Goal: Information Seeking & Learning: Learn about a topic

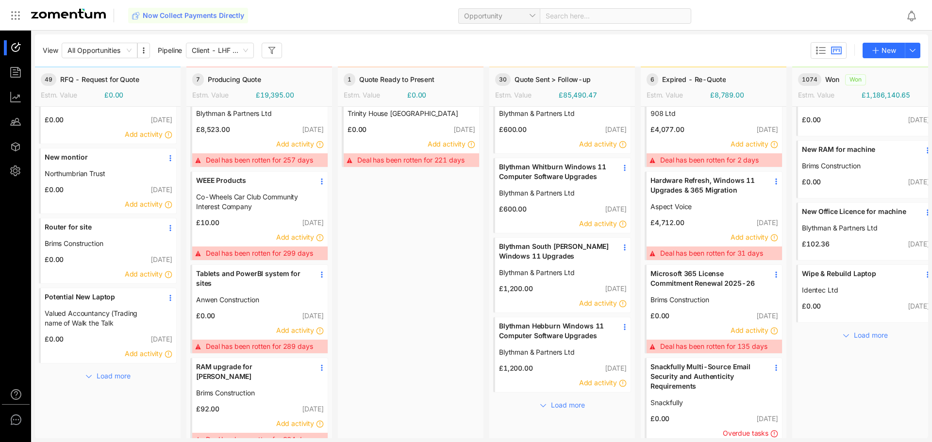
scroll to position [13, 0]
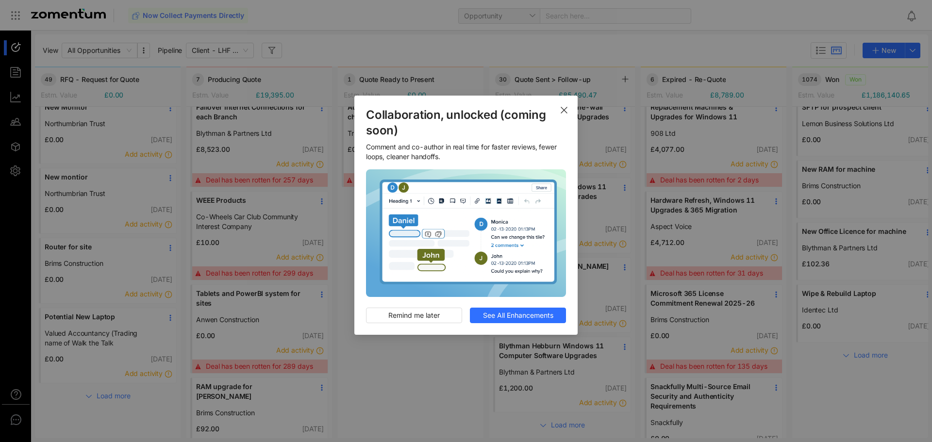
click at [564, 105] on span "Close" at bounding box center [564, 109] width 27 height 27
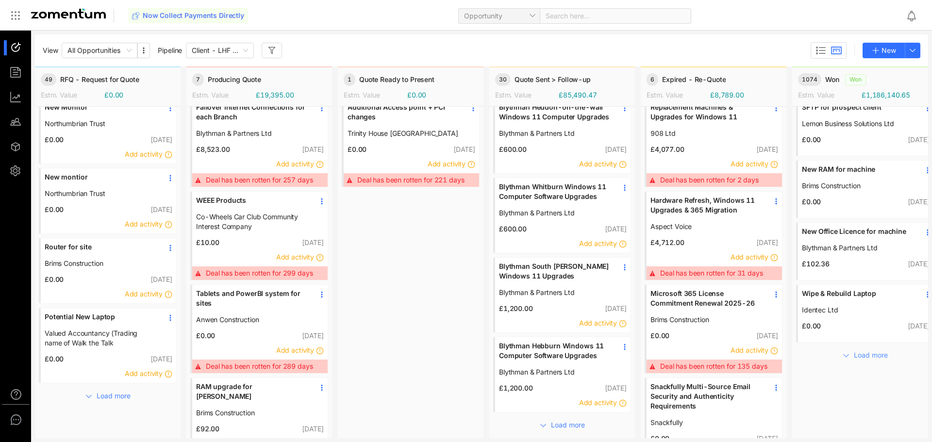
click at [843, 351] on button "Load more" at bounding box center [865, 355] width 64 height 16
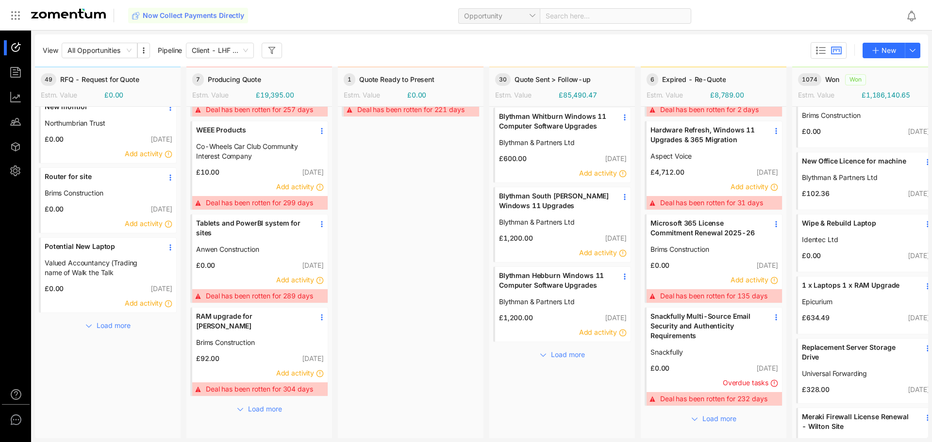
scroll to position [93, 0]
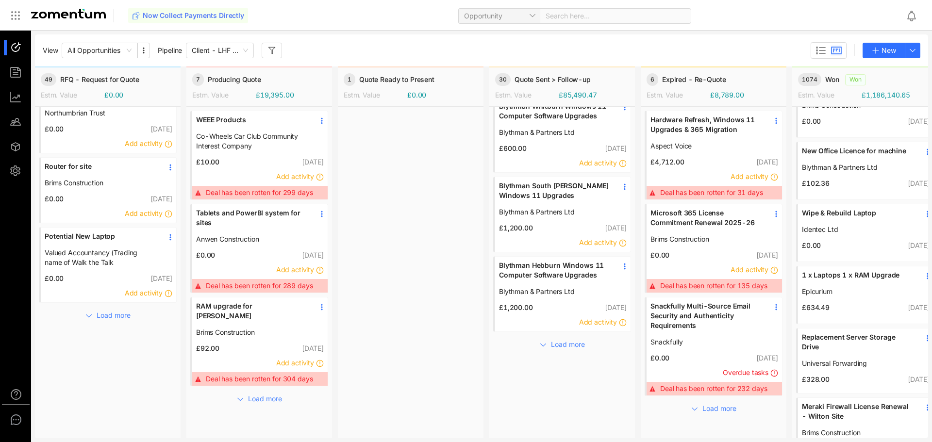
click at [884, 293] on span "Epicurium" at bounding box center [858, 292] width 112 height 10
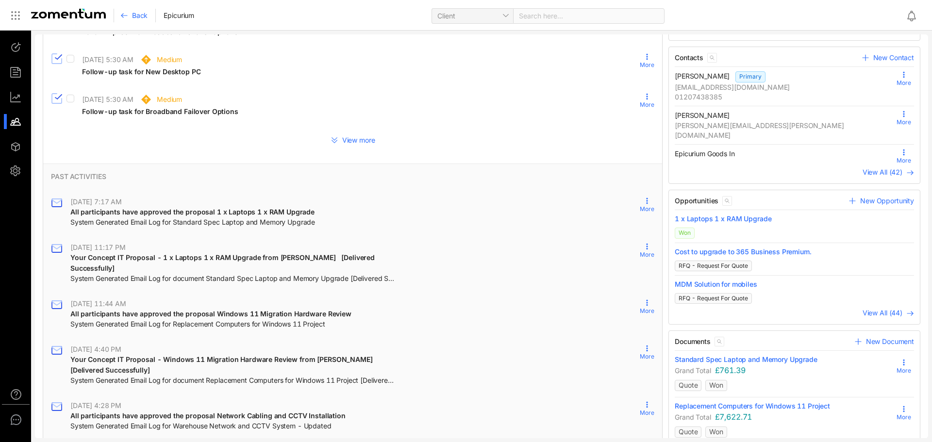
scroll to position [263, 0]
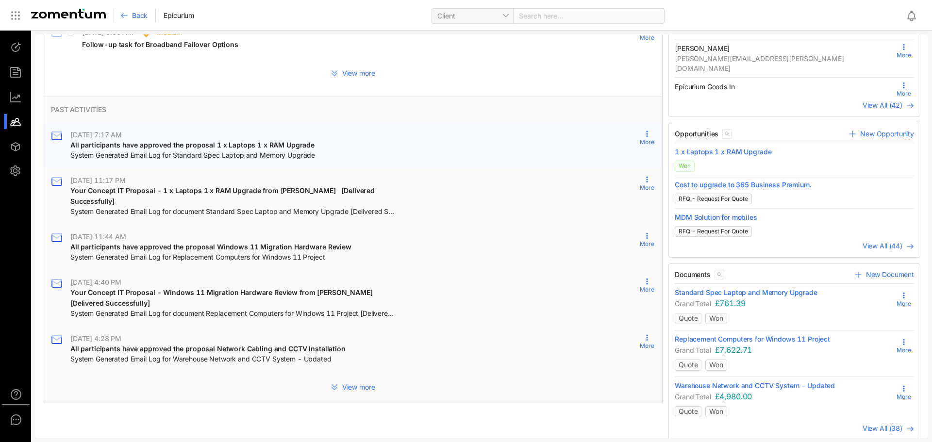
click at [191, 139] on div "[DATE] 7:17 AM" at bounding box center [192, 135] width 245 height 10
click at [198, 151] on span "System Generated Email Log for Standard Spec Laptop and Memory Upgrade" at bounding box center [192, 156] width 245 height 10
click at [639, 130] on div "[DATE] 7:17 AM All participants have approved the proposal 1 x Laptops 1 x RAM …" at bounding box center [352, 145] width 619 height 46
click at [643, 138] on span "More" at bounding box center [647, 142] width 15 height 9
click at [612, 163] on span "Details" at bounding box center [613, 163] width 57 height 11
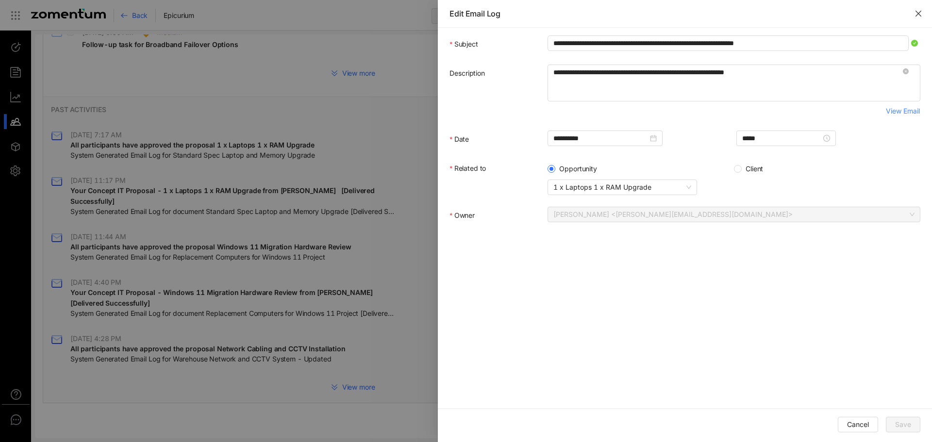
click at [920, 6] on button "Close" at bounding box center [918, 13] width 27 height 27
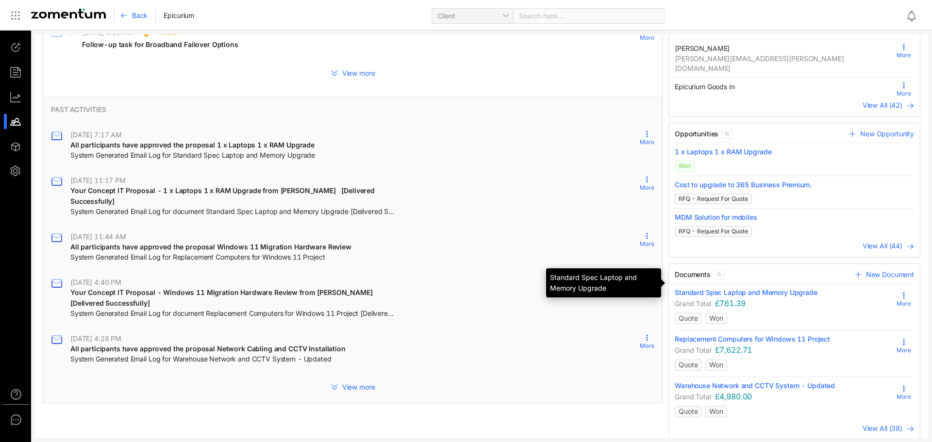
click at [765, 288] on span "Standard Spec Laptop and Memory Upgrade" at bounding box center [746, 293] width 143 height 10
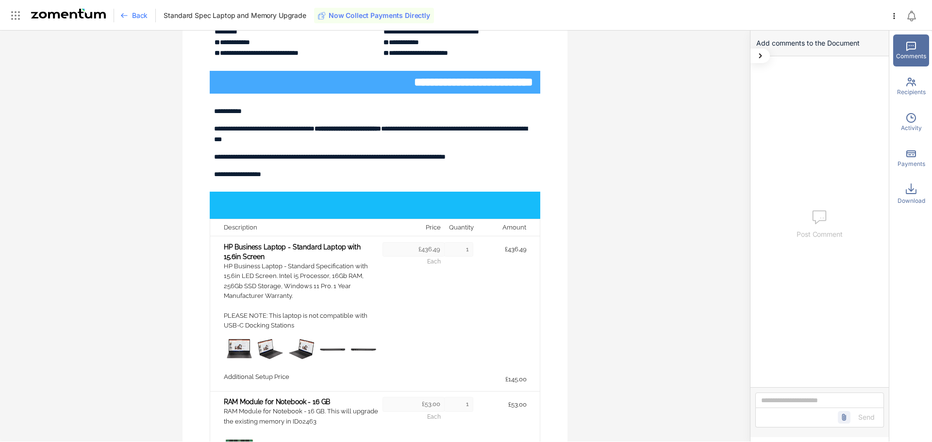
scroll to position [249, 0]
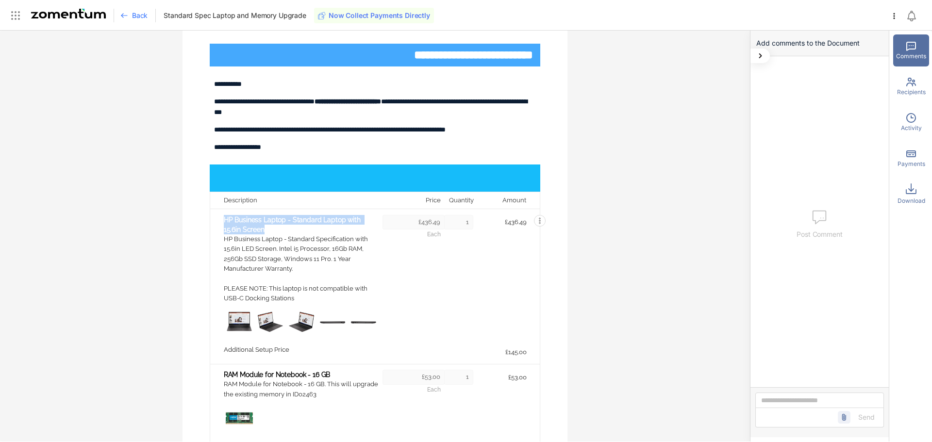
drag, startPoint x: 244, startPoint y: 240, endPoint x: 221, endPoint y: 232, distance: 24.3
click at [224, 232] on span "HP Business Laptop - Standard Laptop with 15.6in Screen" at bounding box center [300, 224] width 153 height 19
copy span "HP Business Laptop - Standard Laptop with 15.6in Screen"
click at [233, 333] on img at bounding box center [239, 323] width 34 height 34
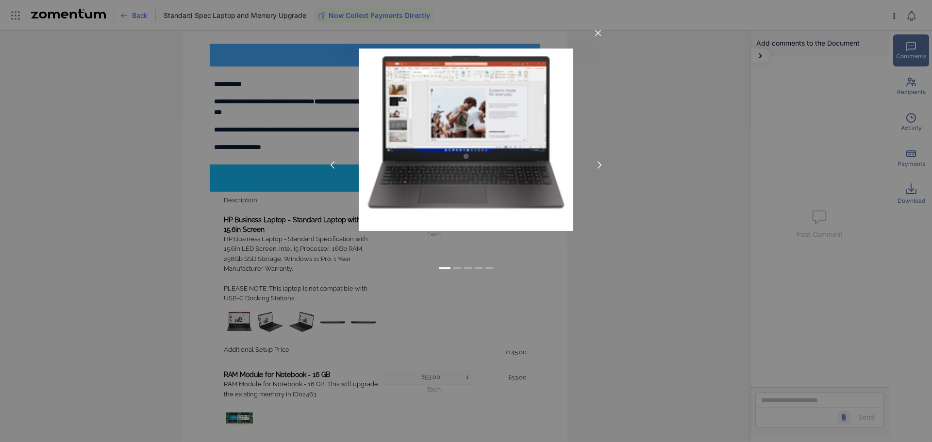
click at [597, 159] on div "1 2 3 4 5" at bounding box center [466, 221] width 932 height 442
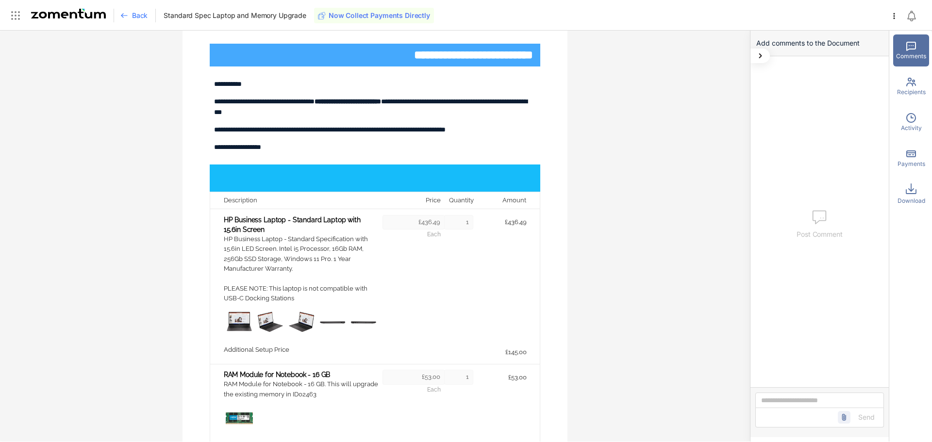
click at [597, 159] on body "**********" at bounding box center [466, 221] width 932 height 442
click at [259, 231] on span "HP Business Laptop - Standard Laptop with 15.6in Screen" at bounding box center [300, 224] width 153 height 19
click at [539, 225] on icon "button" at bounding box center [540, 221] width 8 height 8
click at [557, 254] on span "Show Product Details" at bounding box center [576, 244] width 85 height 20
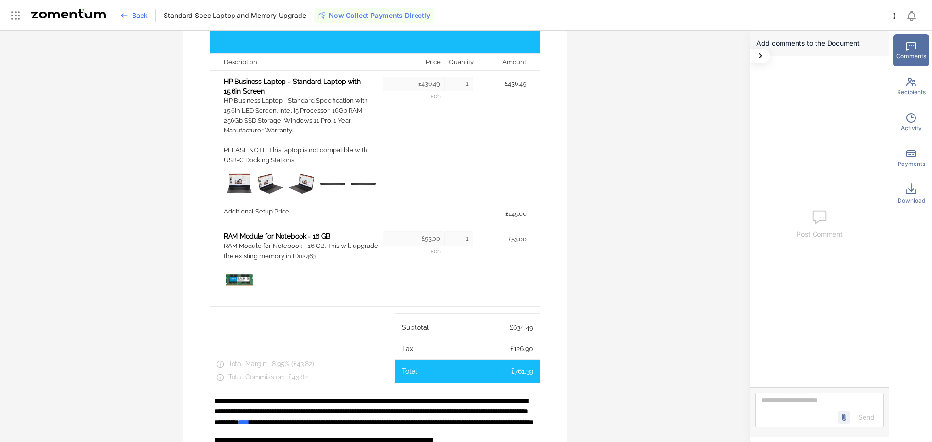
scroll to position [389, 0]
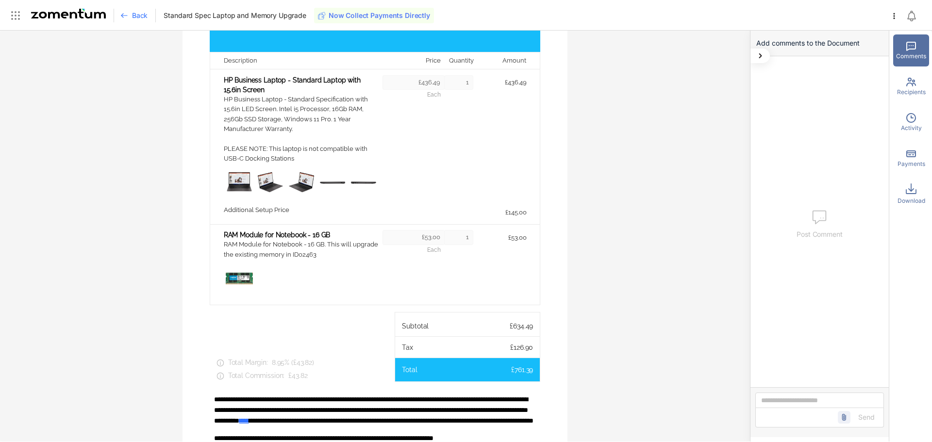
click at [757, 57] on icon at bounding box center [760, 56] width 12 height 12
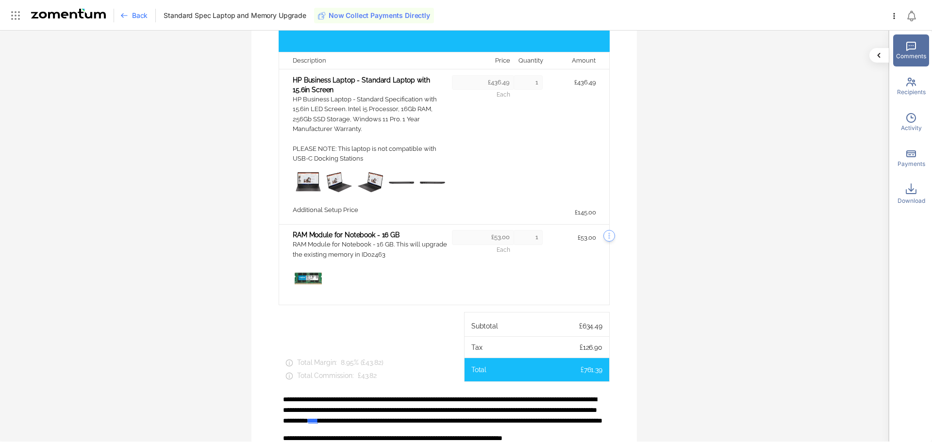
click at [604, 242] on button "button" at bounding box center [610, 236] width 12 height 12
click at [619, 266] on span "Show Product Details" at bounding box center [646, 260] width 85 height 20
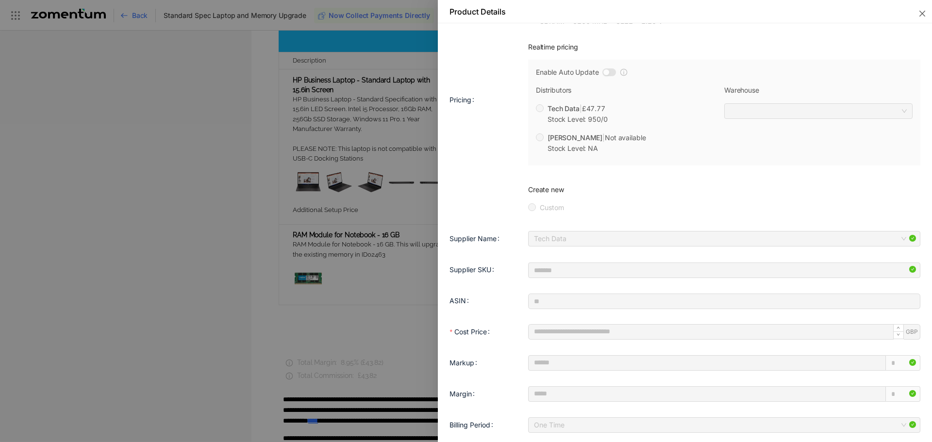
scroll to position [444, 0]
